Goal: Find specific page/section: Find specific page/section

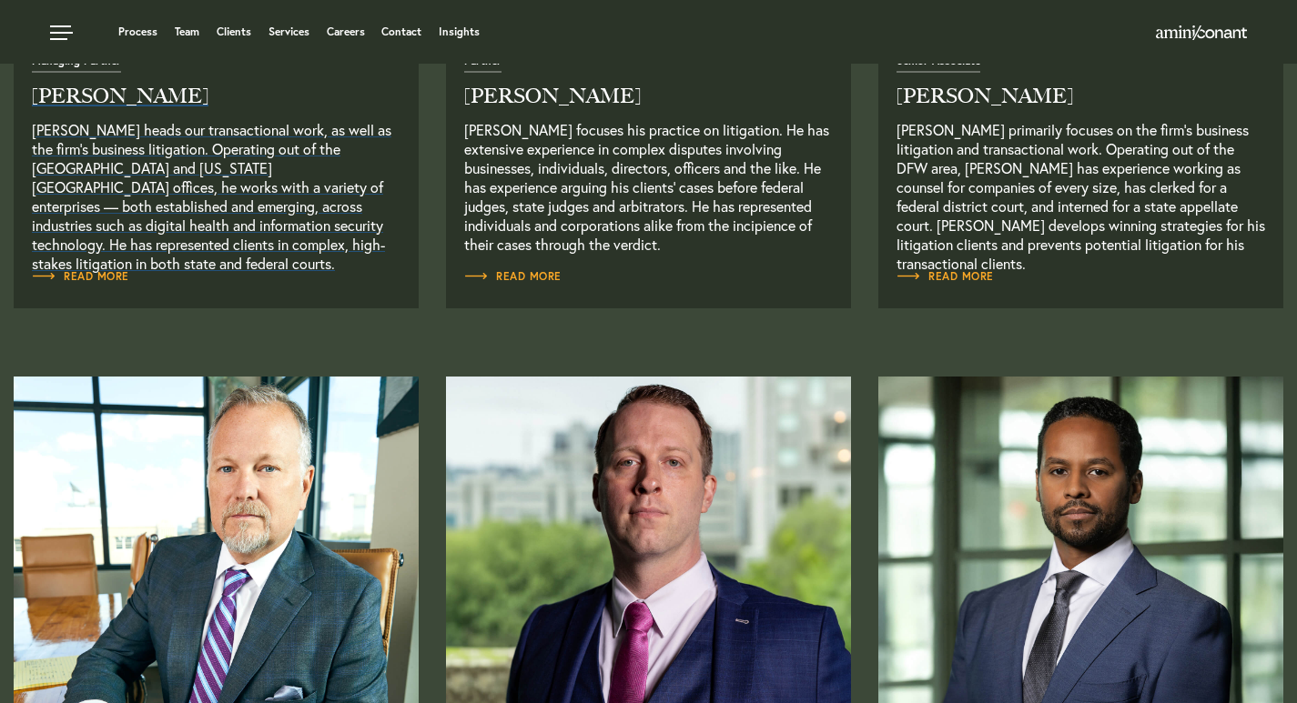
scroll to position [819, 0]
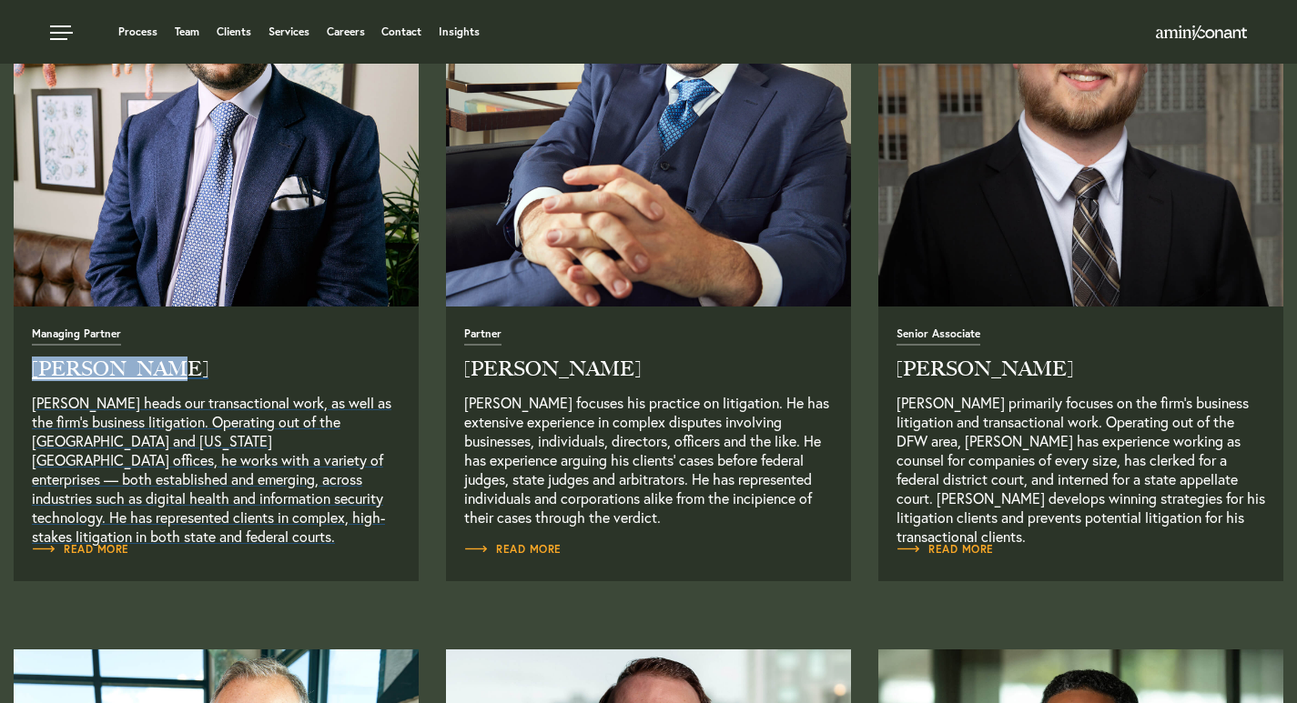
copy h2 "[PERSON_NAME]"
drag, startPoint x: 20, startPoint y: 365, endPoint x: 147, endPoint y: 369, distance: 127.5
click at [147, 369] on div "Managing Partner [PERSON_NAME] [PERSON_NAME] heads our transactional work, as w…" at bounding box center [216, 444] width 405 height 275
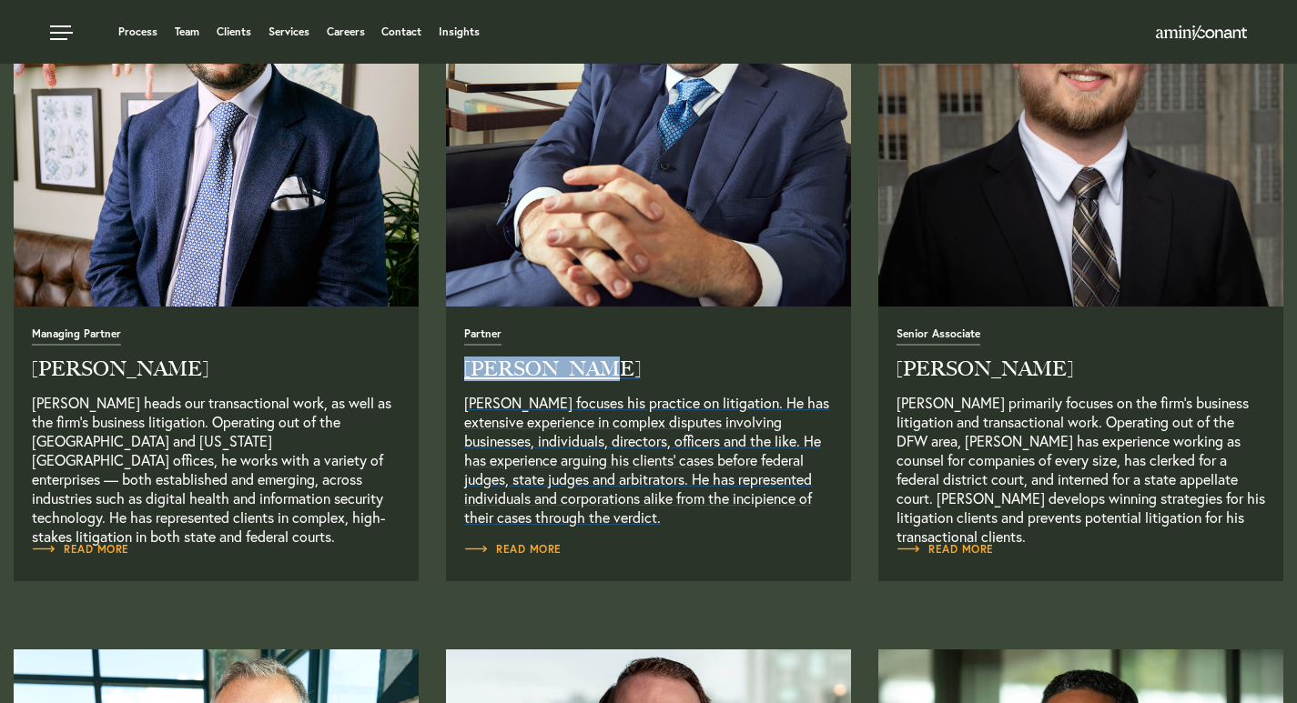
drag, startPoint x: 458, startPoint y: 360, endPoint x: 646, endPoint y: 361, distance: 188.3
click at [606, 361] on div "Partner [PERSON_NAME] [PERSON_NAME] focuses his practice on litigation. He has …" at bounding box center [648, 444] width 405 height 275
copy h2 "[PERSON_NAME]"
drag, startPoint x: 891, startPoint y: 361, endPoint x: 1031, endPoint y: 367, distance: 140.2
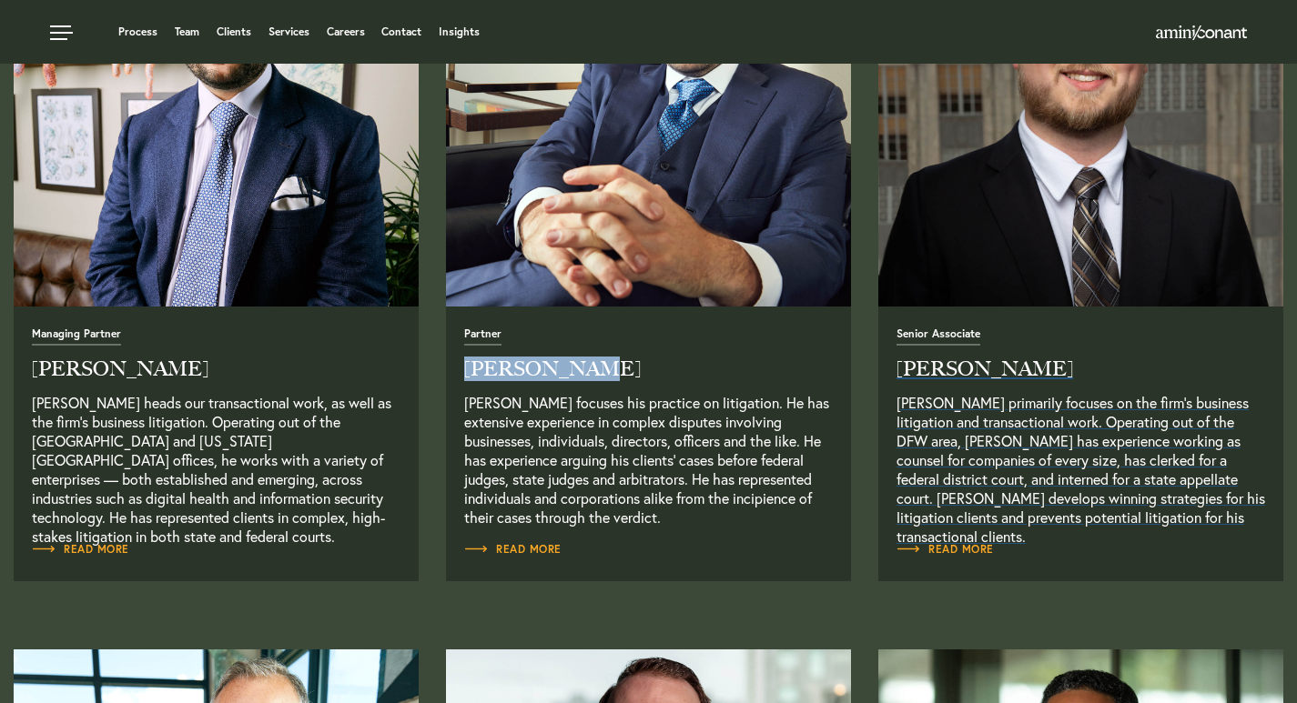
click at [1031, 367] on div "Senior Associate [PERSON_NAME] [PERSON_NAME] primarily focuses on the firm’s bu…" at bounding box center [1080, 444] width 405 height 275
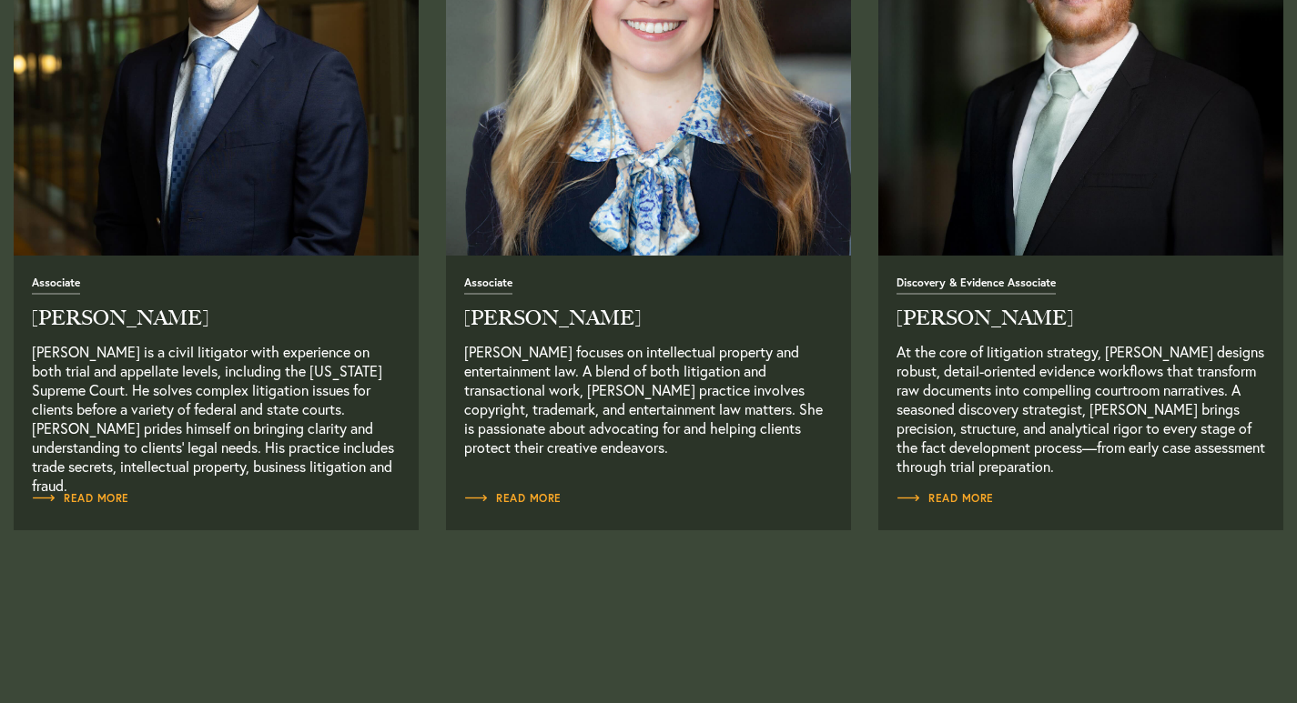
scroll to position [2457, 0]
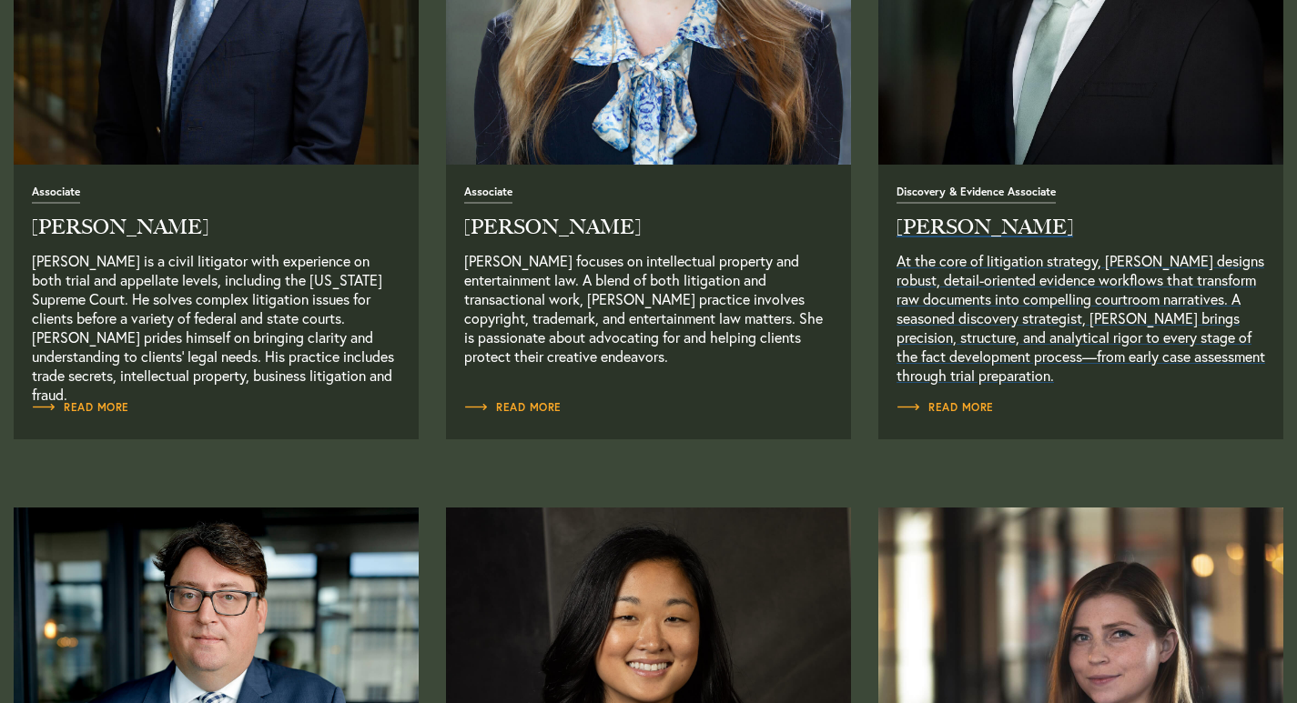
copy h2 "[PERSON_NAME]"
drag, startPoint x: 886, startPoint y: 233, endPoint x: 1052, endPoint y: 227, distance: 165.7
click at [1052, 227] on div "Discovery & Evidence Associate [PERSON_NAME] At the core of litigation strategy…" at bounding box center [1080, 302] width 405 height 275
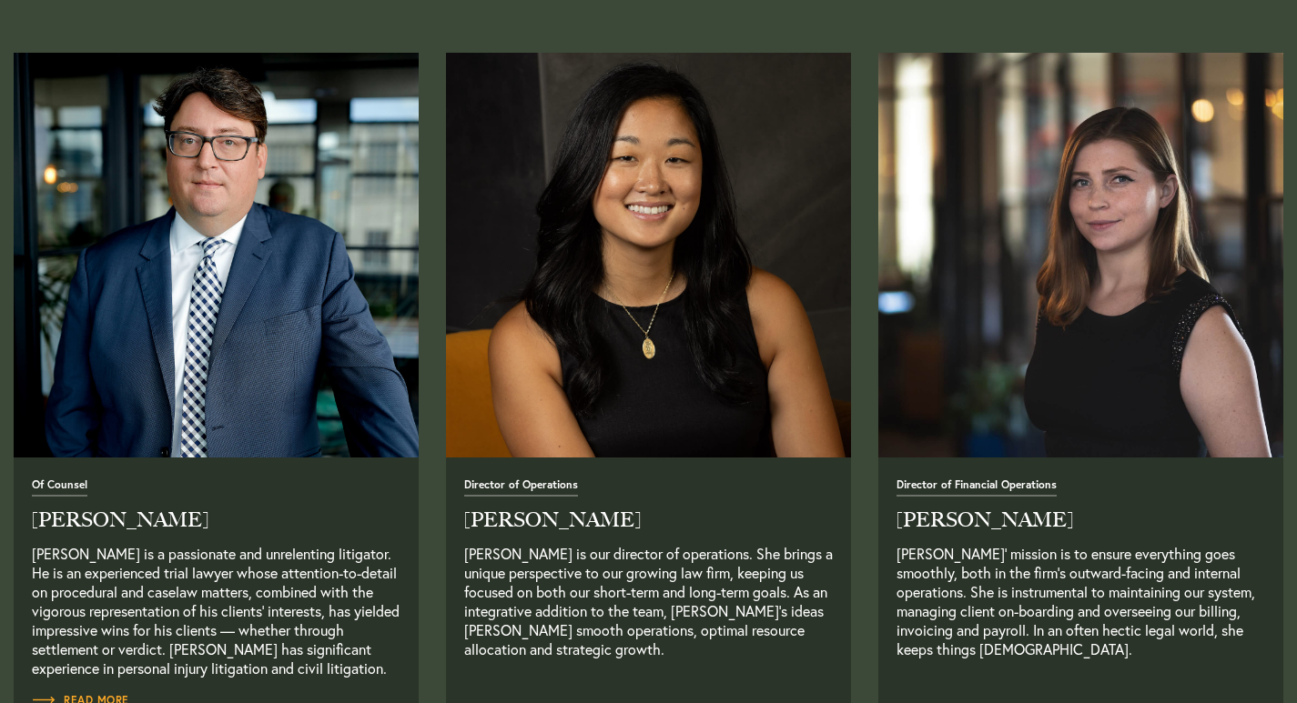
scroll to position [3002, 0]
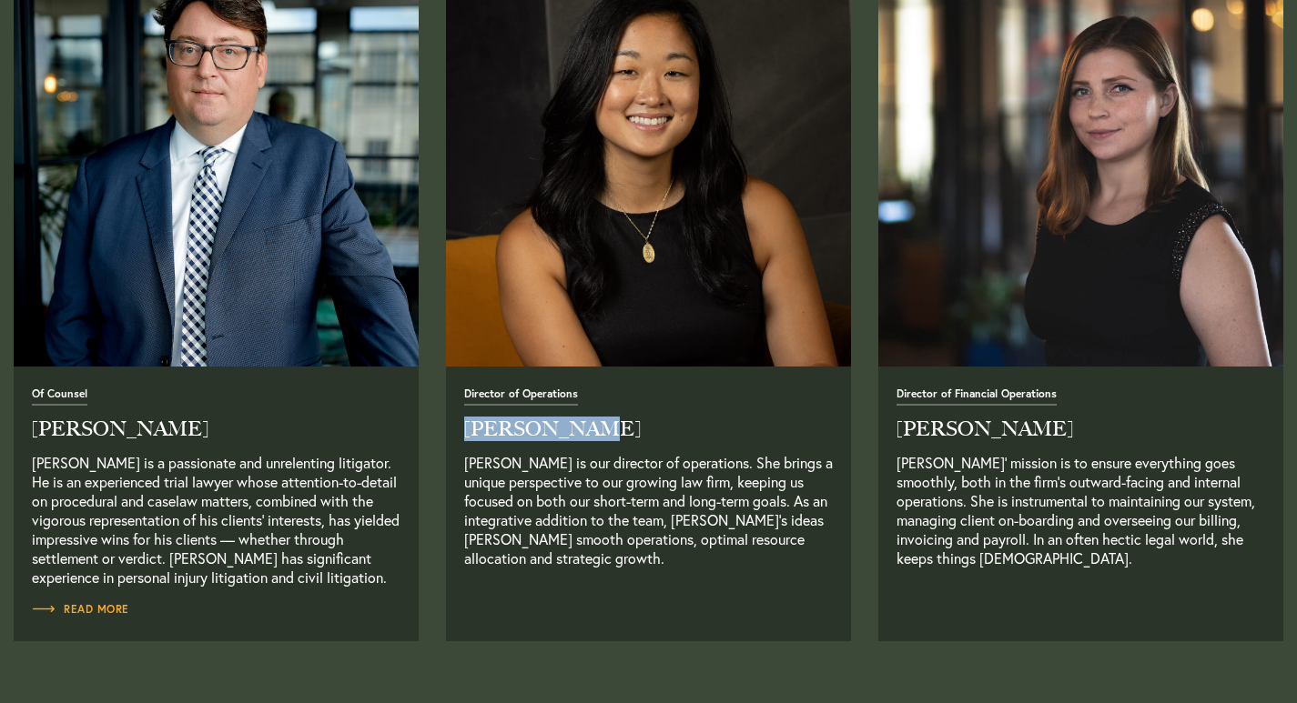
drag, startPoint x: 459, startPoint y: 429, endPoint x: 879, endPoint y: 343, distance: 428.1
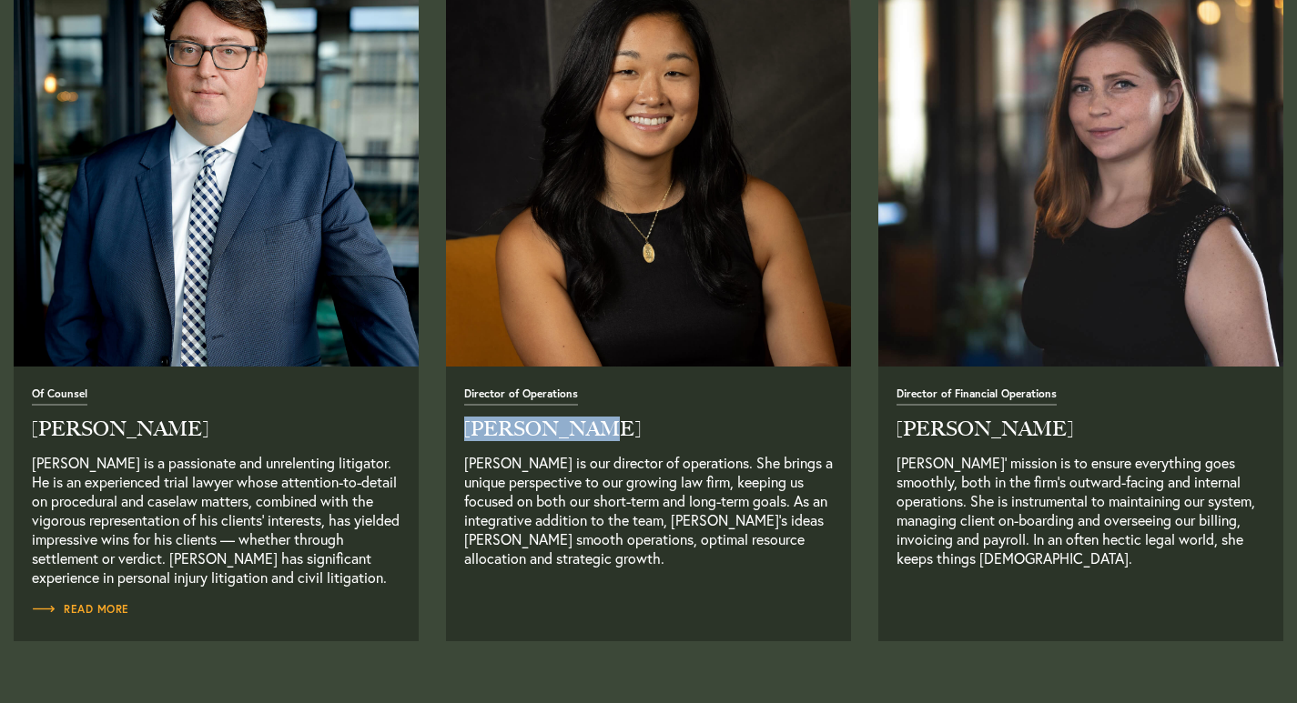
click at [580, 427] on div "Director of Operations [PERSON_NAME] [PERSON_NAME] is our director of operation…" at bounding box center [648, 504] width 405 height 275
copy h2 "[PERSON_NAME]"
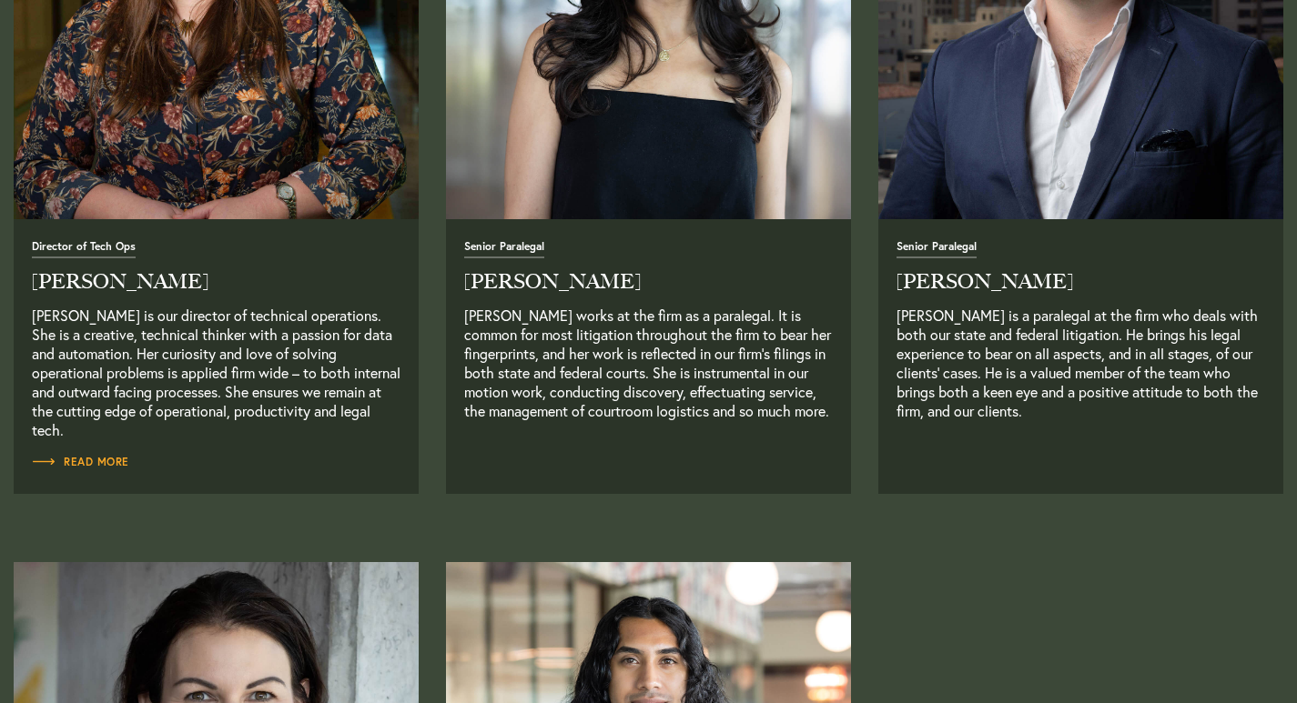
scroll to position [3912, 0]
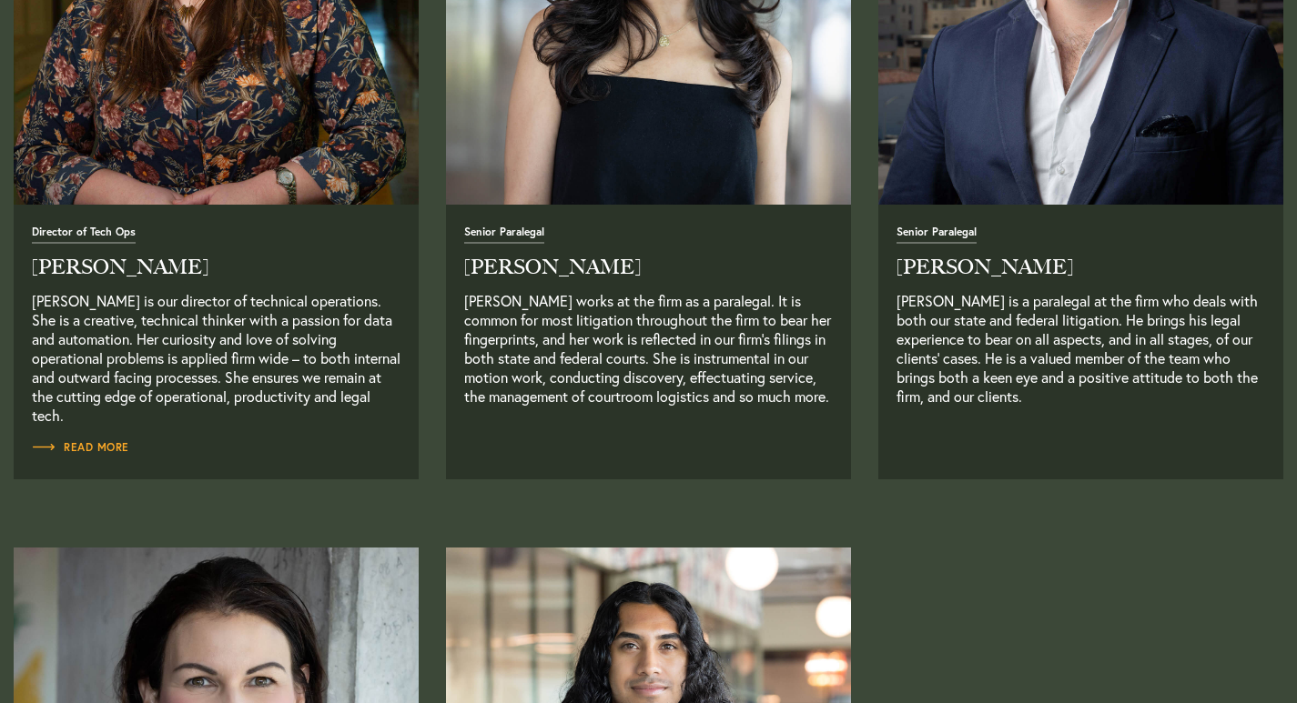
copy h2 "[PERSON_NAME]"
drag, startPoint x: 459, startPoint y: 272, endPoint x: 634, endPoint y: 273, distance: 175.6
click at [617, 273] on div "Senior Paralegal [PERSON_NAME] [PERSON_NAME] works at the firm as a paralegal. …" at bounding box center [648, 342] width 405 height 275
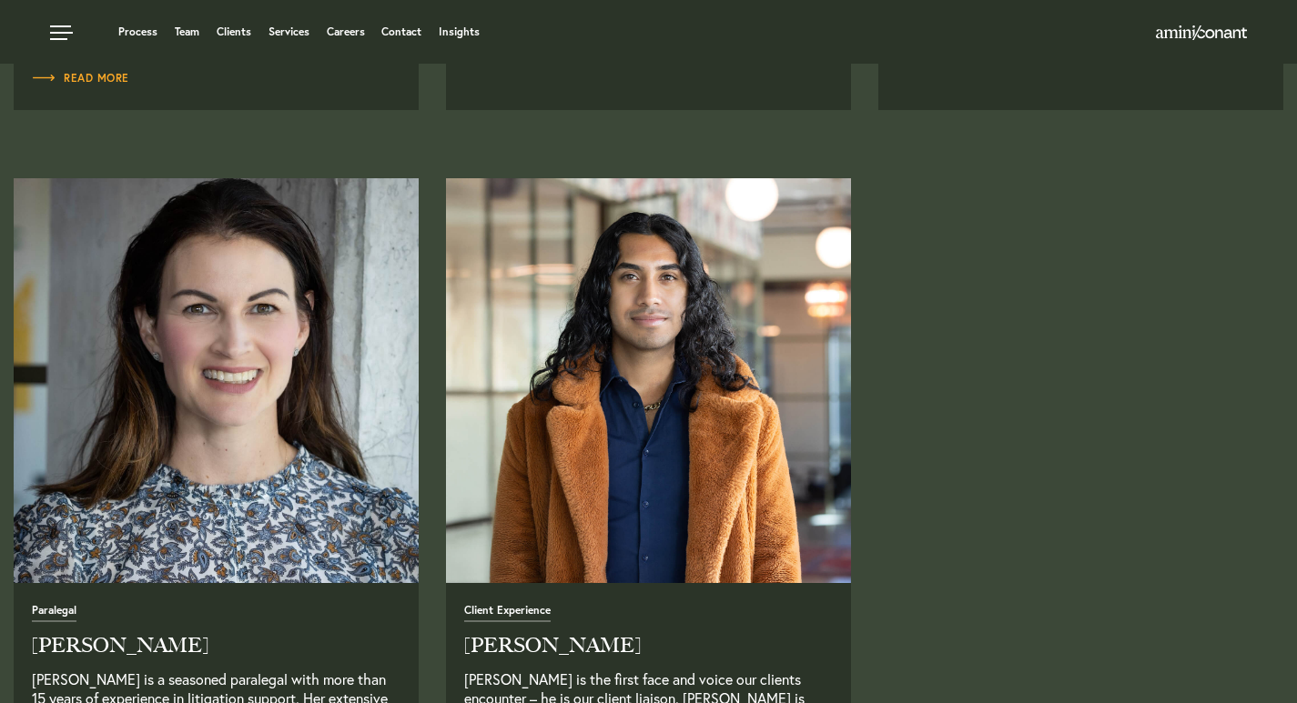
scroll to position [4276, 0]
